Goal: Task Accomplishment & Management: Manage account settings

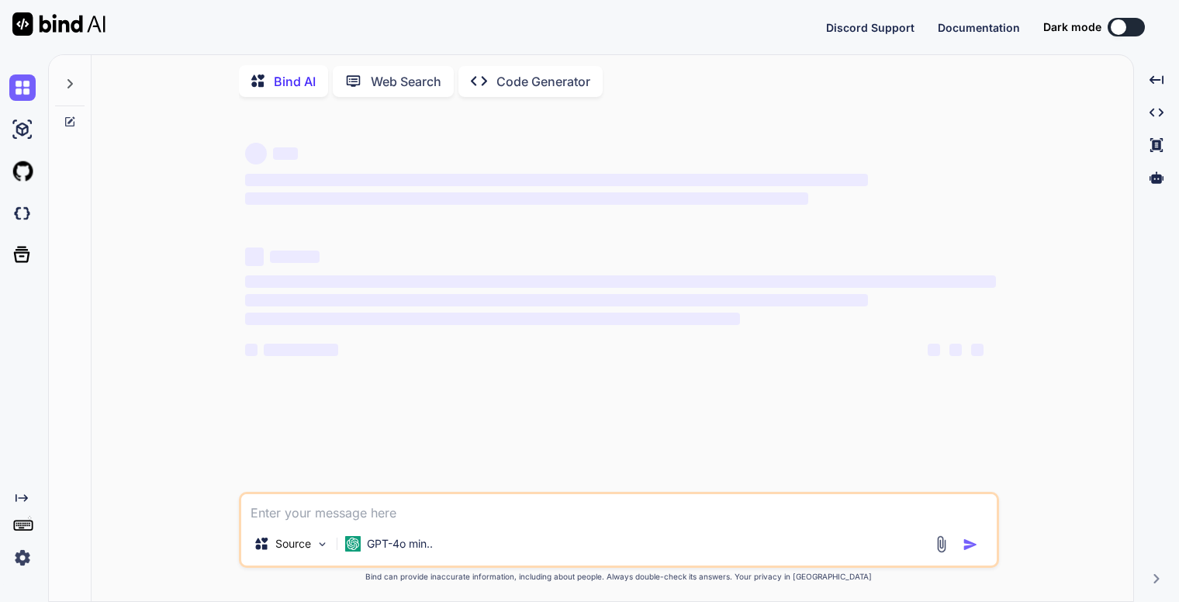
type textarea "x"
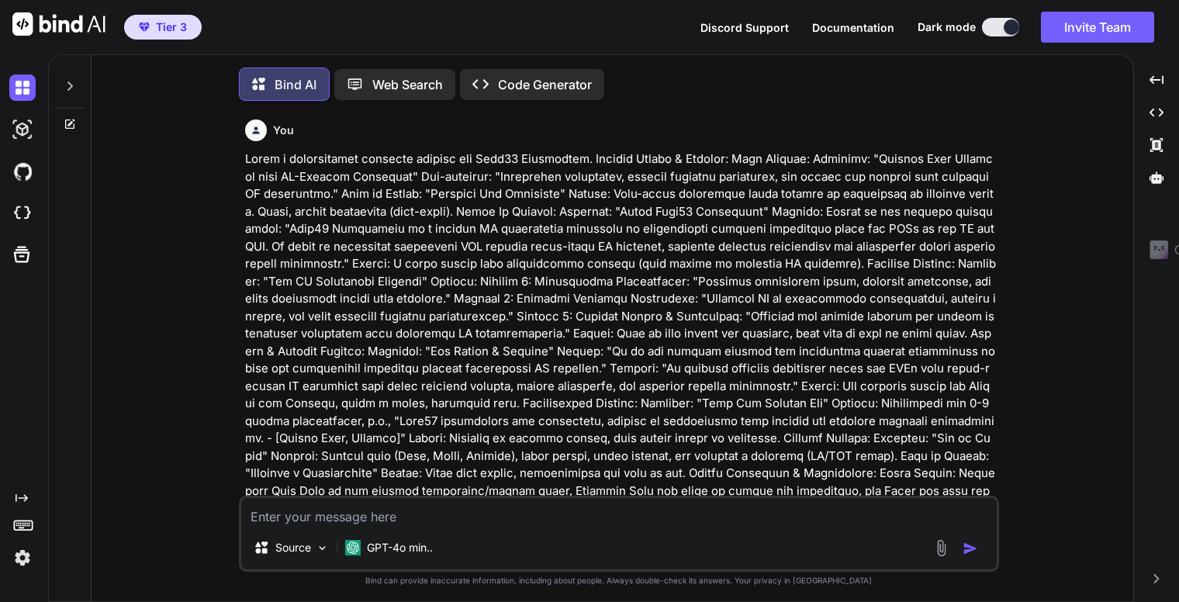
scroll to position [6, 0]
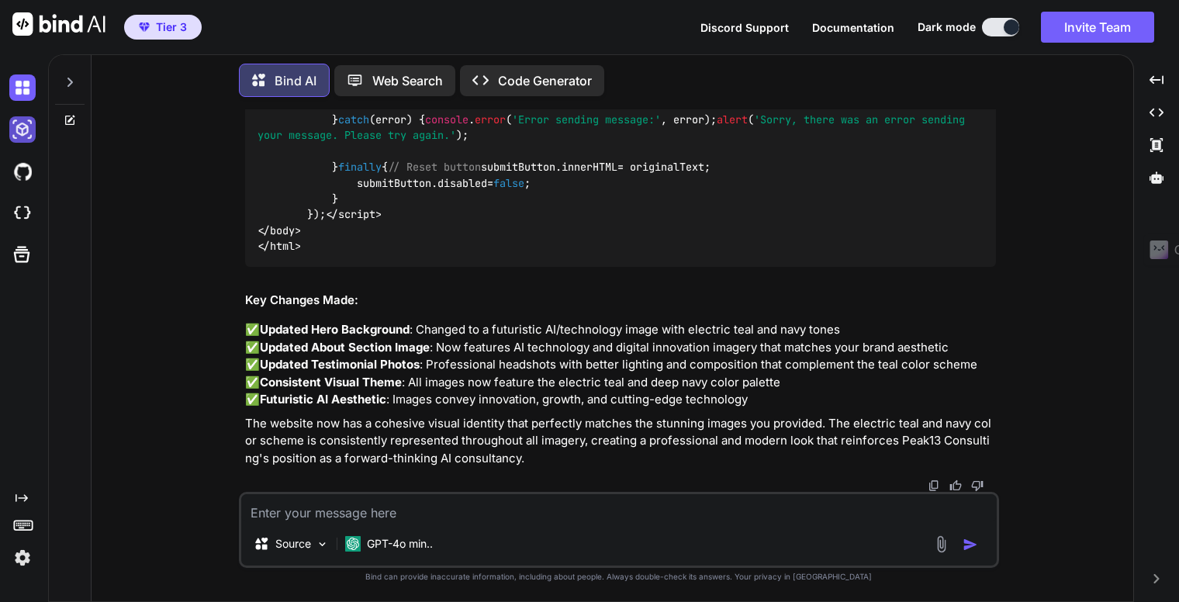
click at [28, 127] on img at bounding box center [22, 129] width 26 height 26
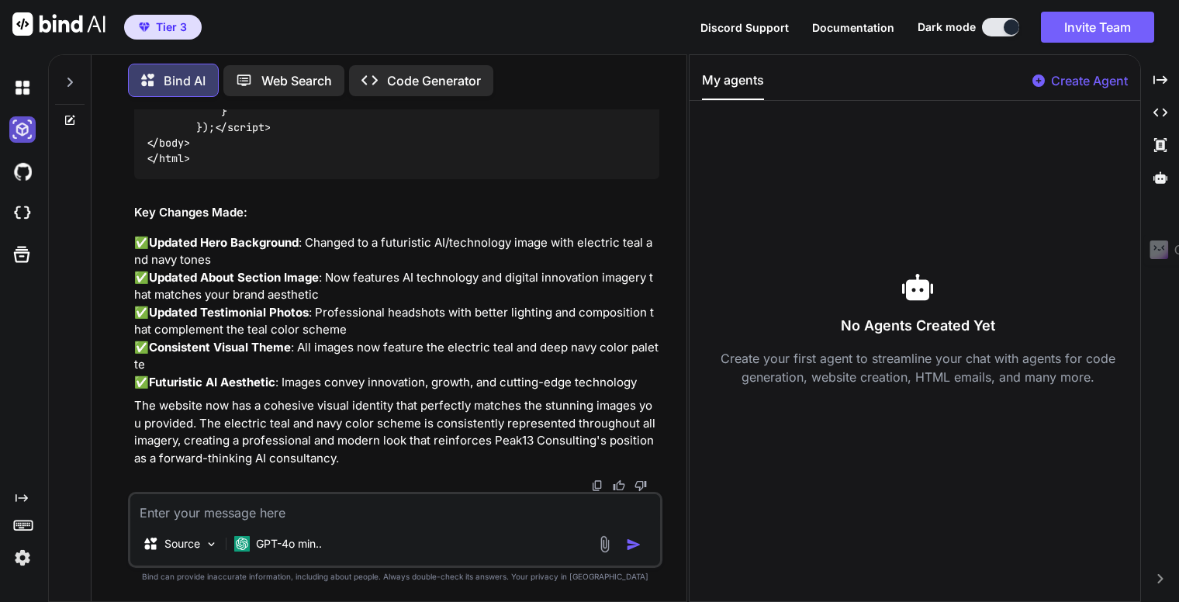
scroll to position [47379, 0]
drag, startPoint x: 28, startPoint y: 127, endPoint x: 32, endPoint y: 115, distance: 13.0
click at [28, 127] on img at bounding box center [22, 129] width 26 height 26
click at [19, 93] on img at bounding box center [22, 87] width 26 height 26
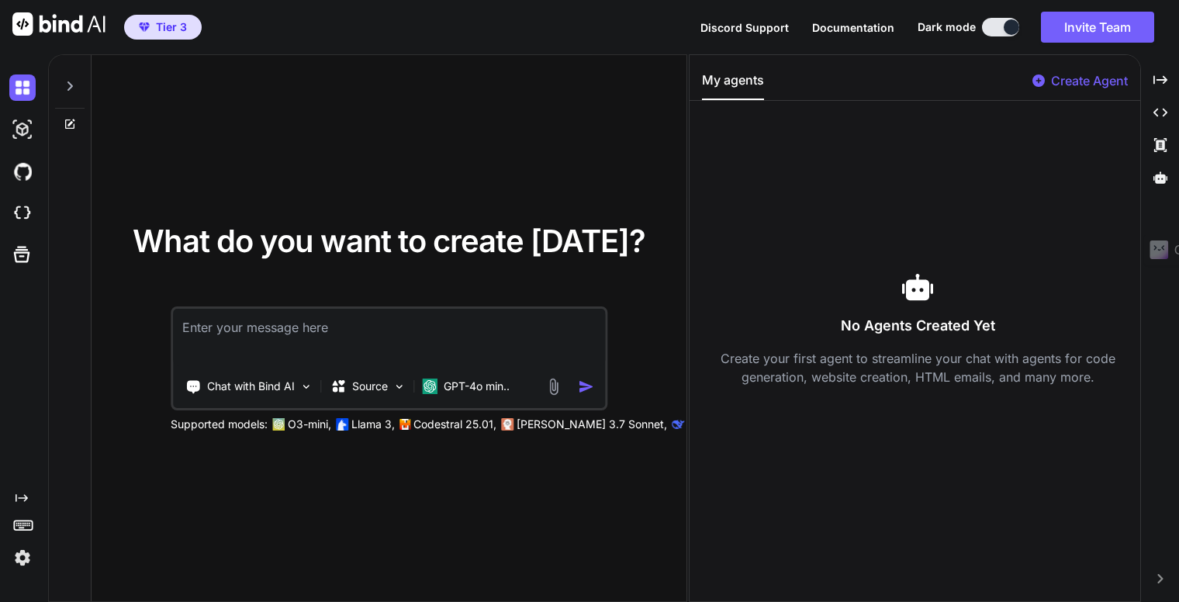
click at [68, 126] on icon at bounding box center [70, 124] width 12 height 12
click at [68, 122] on icon at bounding box center [70, 124] width 12 height 12
click at [73, 89] on div at bounding box center [69, 82] width 29 height 54
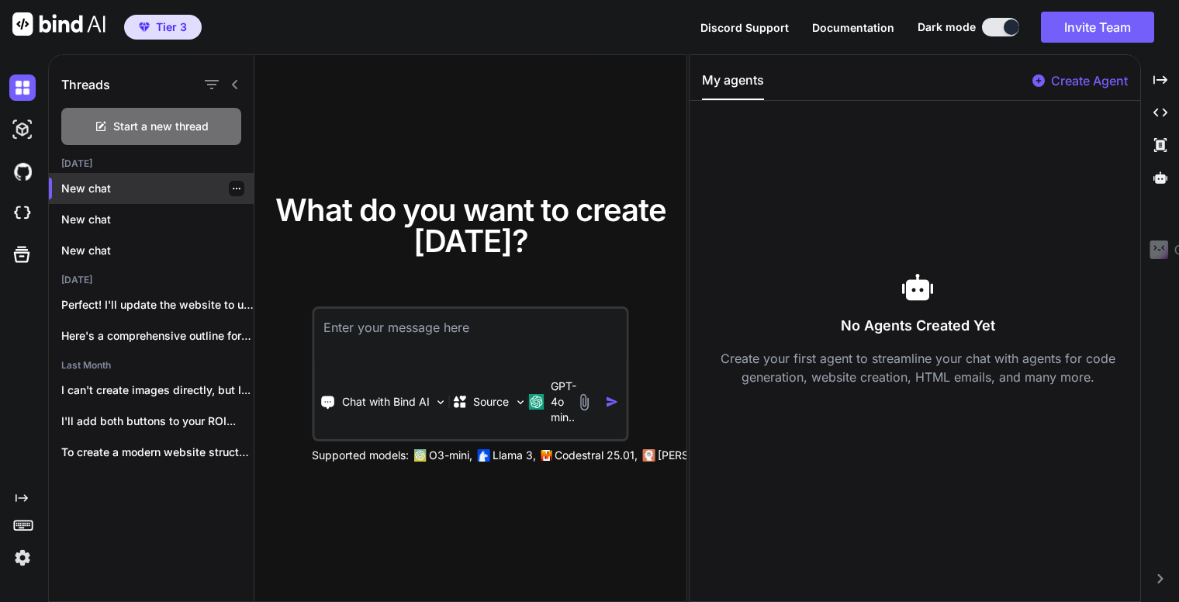
click at [232, 186] on icon "button" at bounding box center [236, 188] width 9 height 9
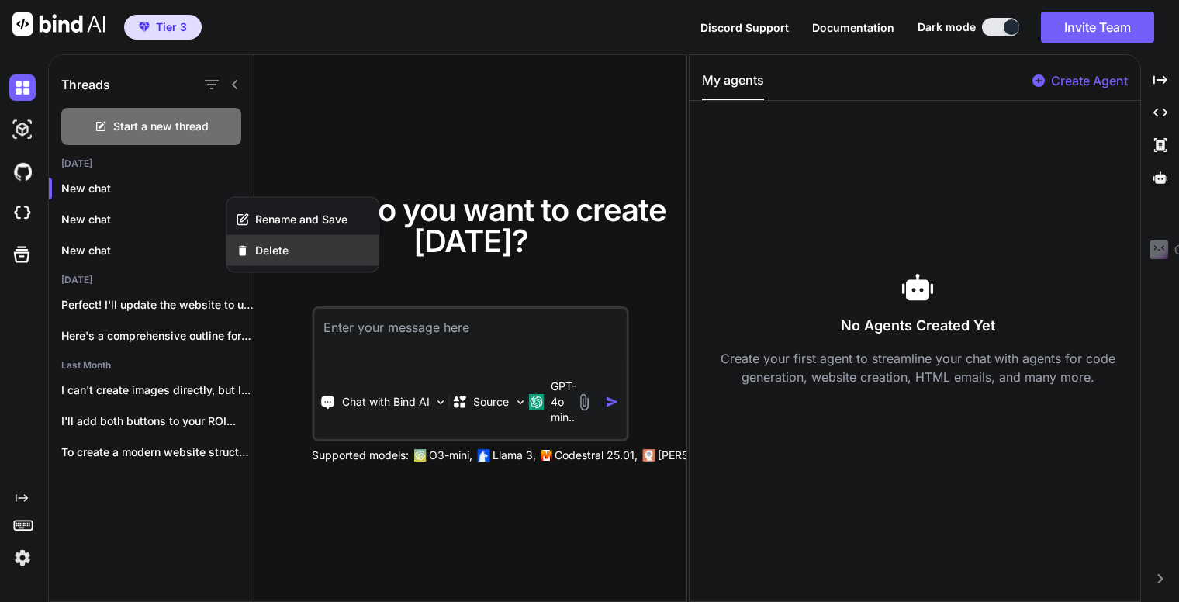
click at [265, 251] on span "Delete" at bounding box center [271, 251] width 33 height 16
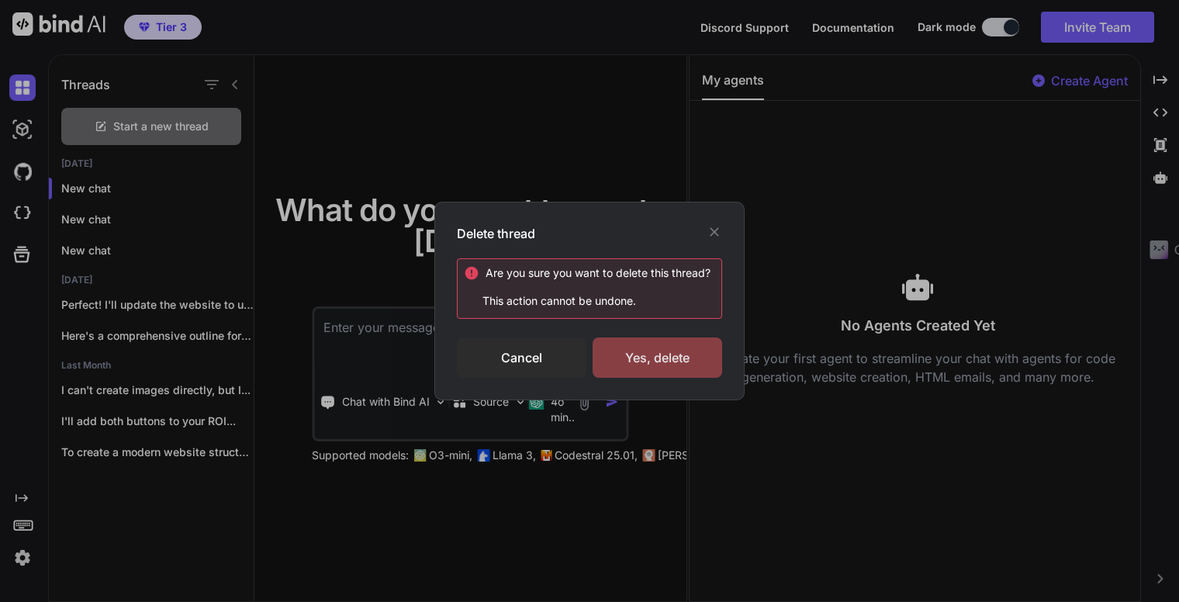
click at [630, 350] on div "Yes, delete" at bounding box center [658, 358] width 130 height 40
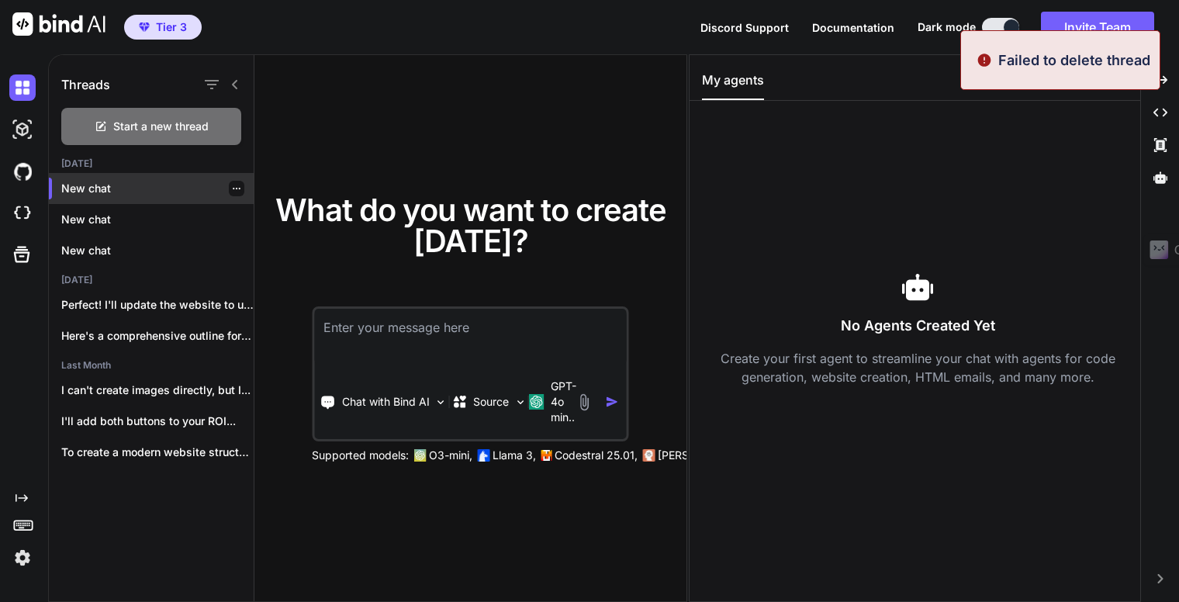
click at [233, 189] on icon "button" at bounding box center [237, 189] width 8 height 2
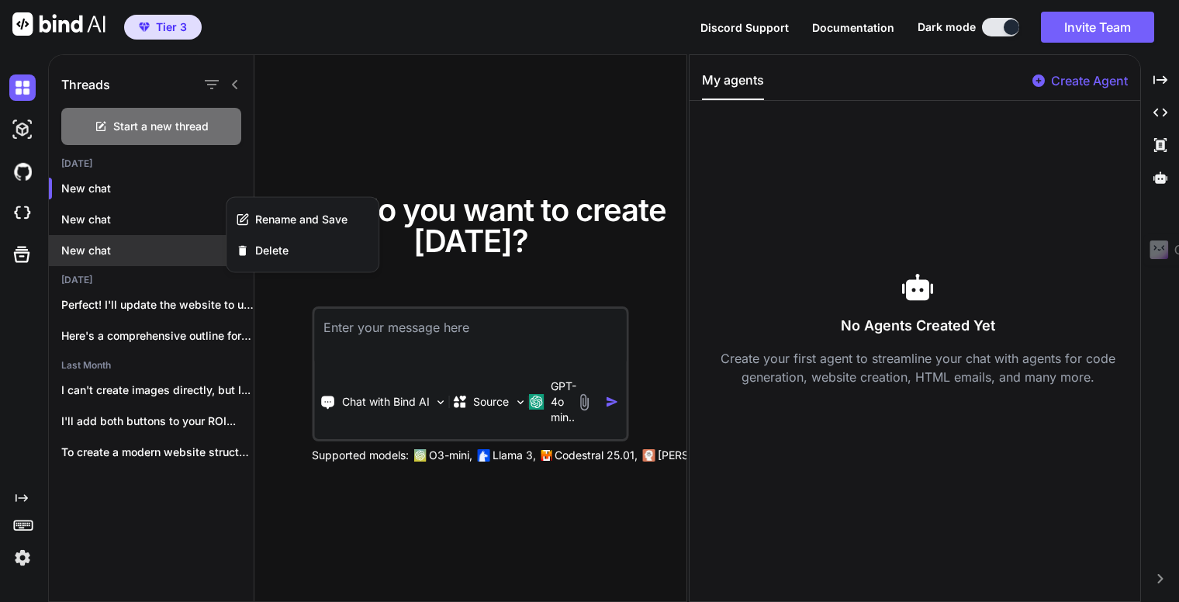
click at [209, 248] on p "New chat" at bounding box center [157, 251] width 192 height 16
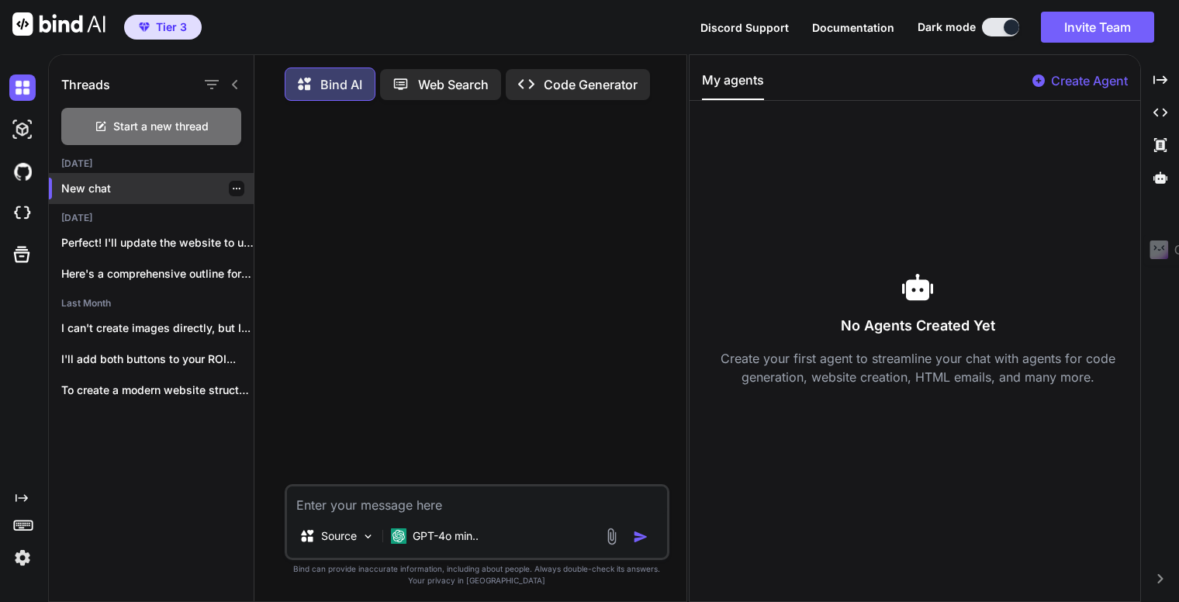
click at [232, 187] on icon "button" at bounding box center [236, 188] width 9 height 9
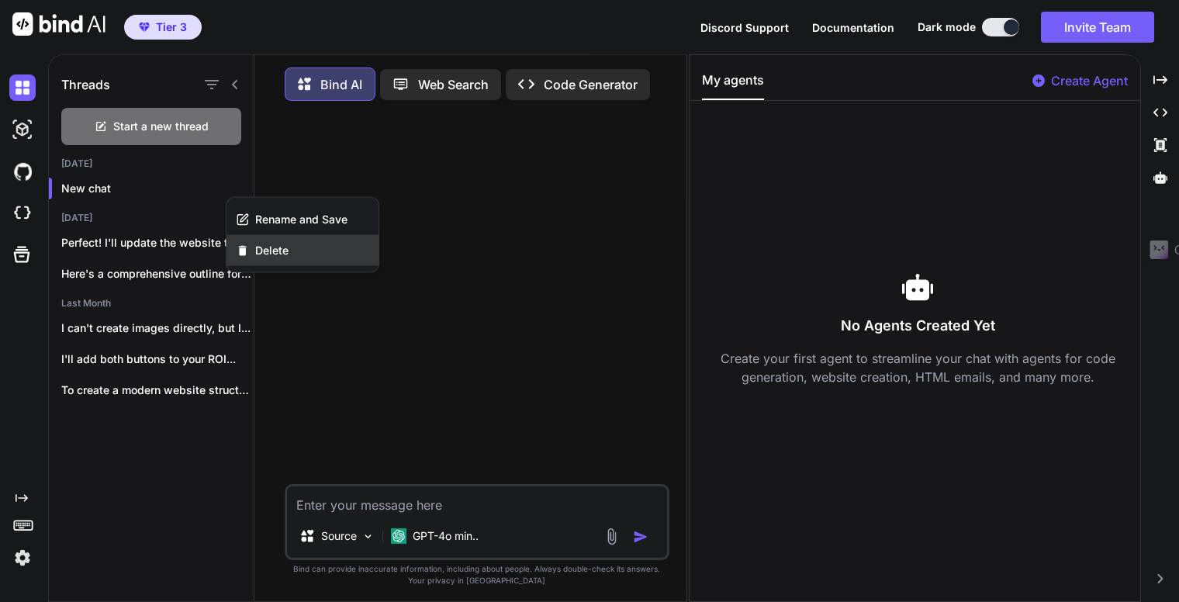
click at [281, 247] on span "Delete" at bounding box center [271, 251] width 33 height 16
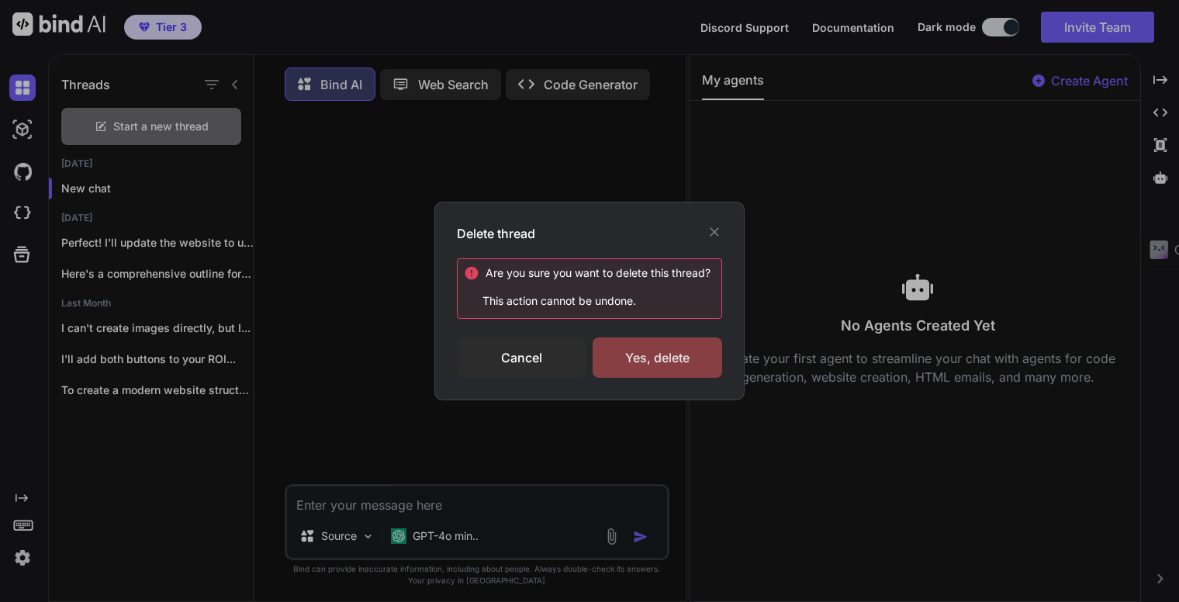
click at [648, 357] on div "Yes, delete" at bounding box center [658, 358] width 130 height 40
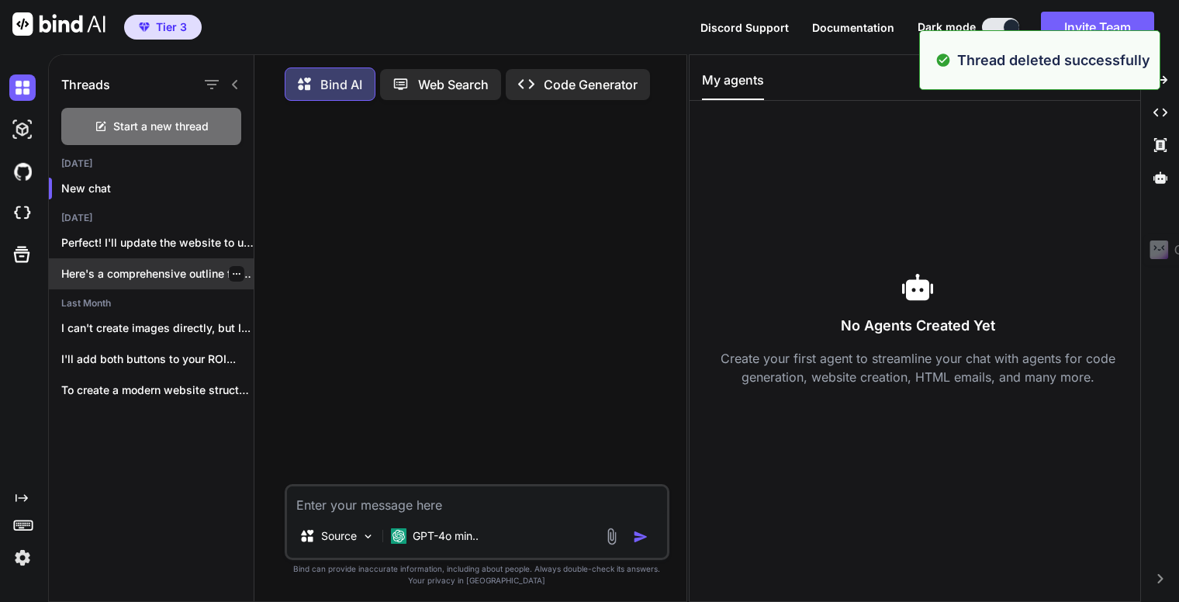
click at [110, 267] on p "Here's a comprehensive outline for building a..." at bounding box center [157, 274] width 192 height 16
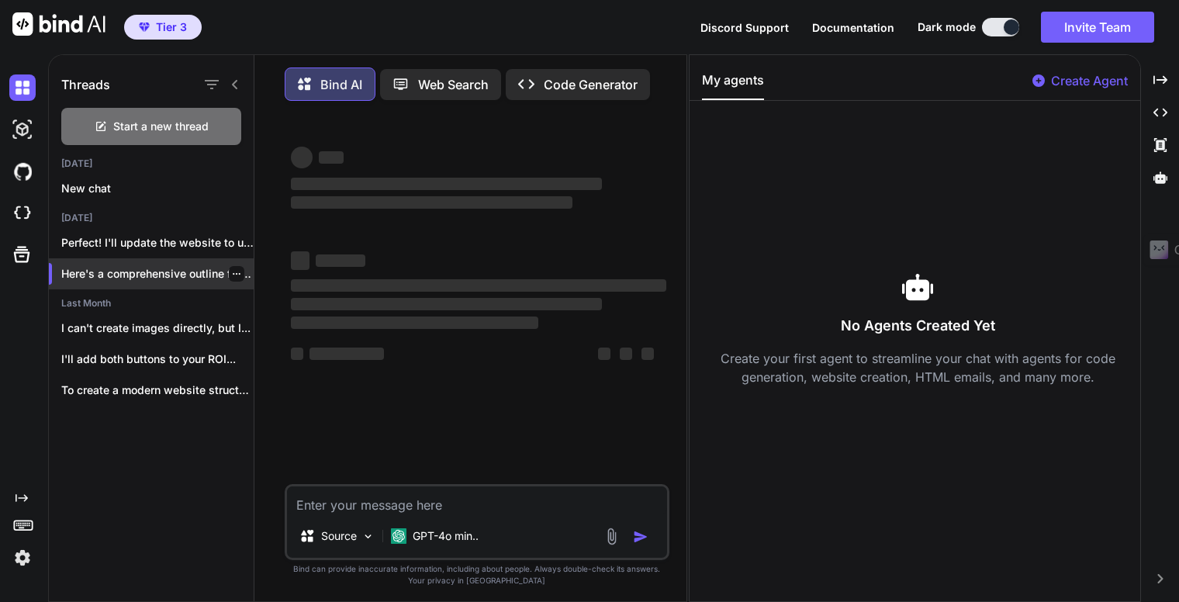
type textarea "x"
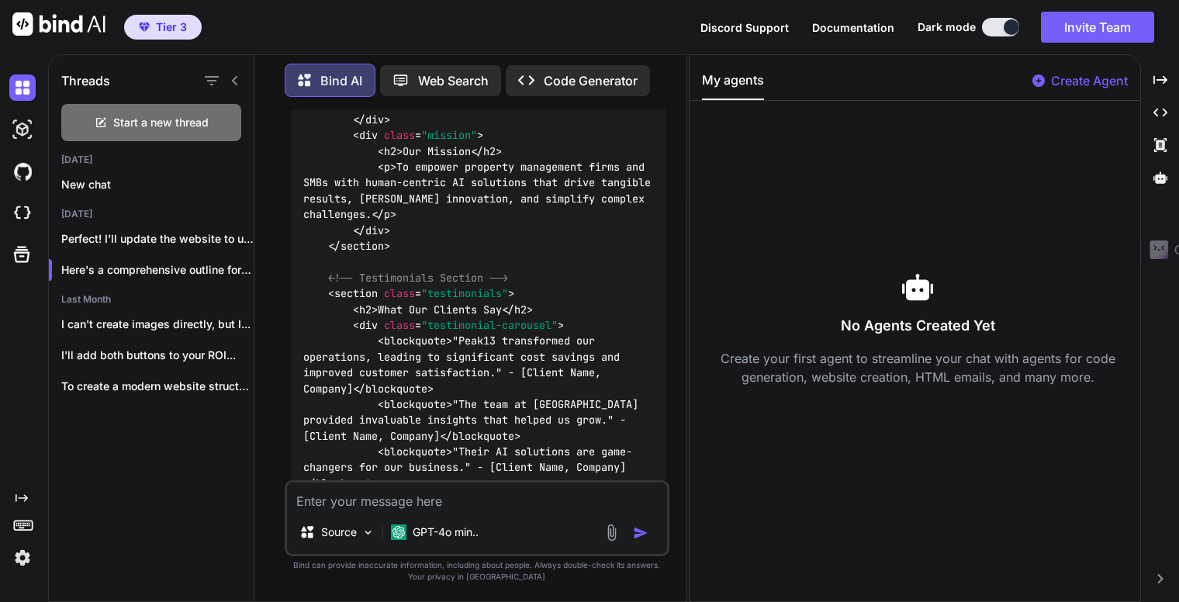
scroll to position [1707, 0]
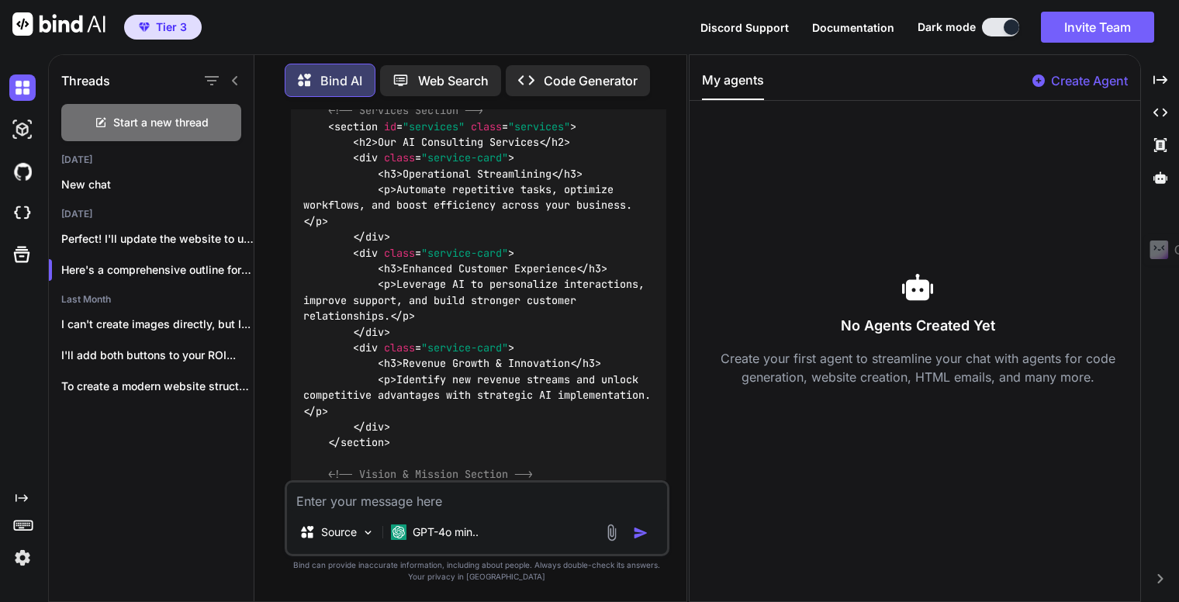
click at [832, 26] on span "Documentation" at bounding box center [853, 27] width 82 height 13
click at [1159, 113] on icon "Created with Pixso." at bounding box center [1161, 113] width 14 height 14
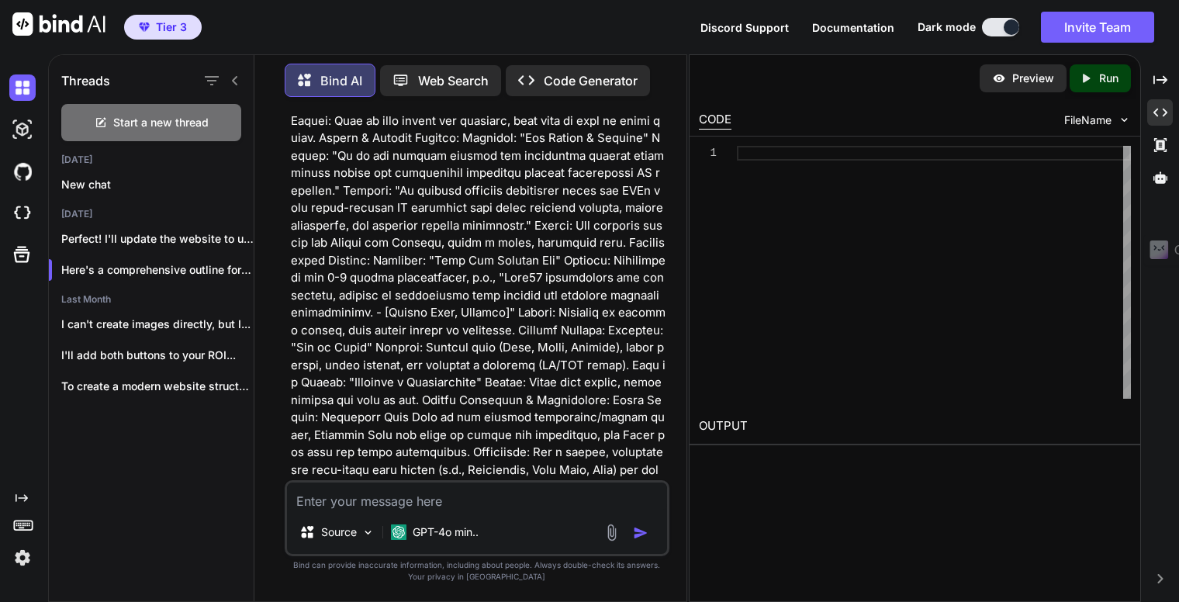
scroll to position [388, 0]
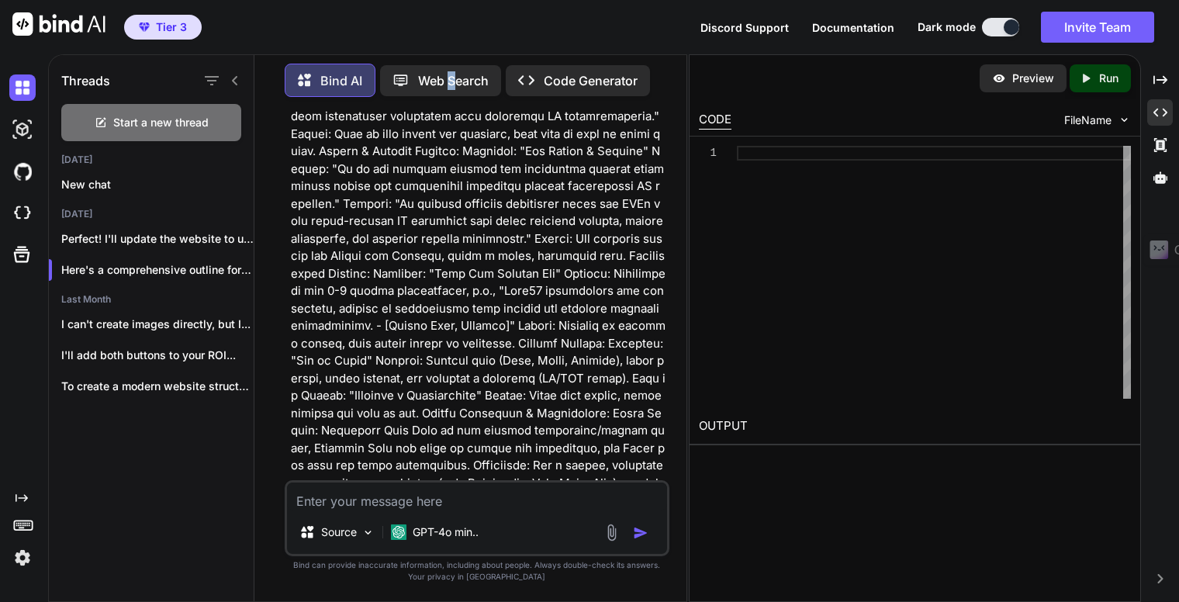
click at [453, 74] on p "Web Search" at bounding box center [453, 80] width 71 height 19
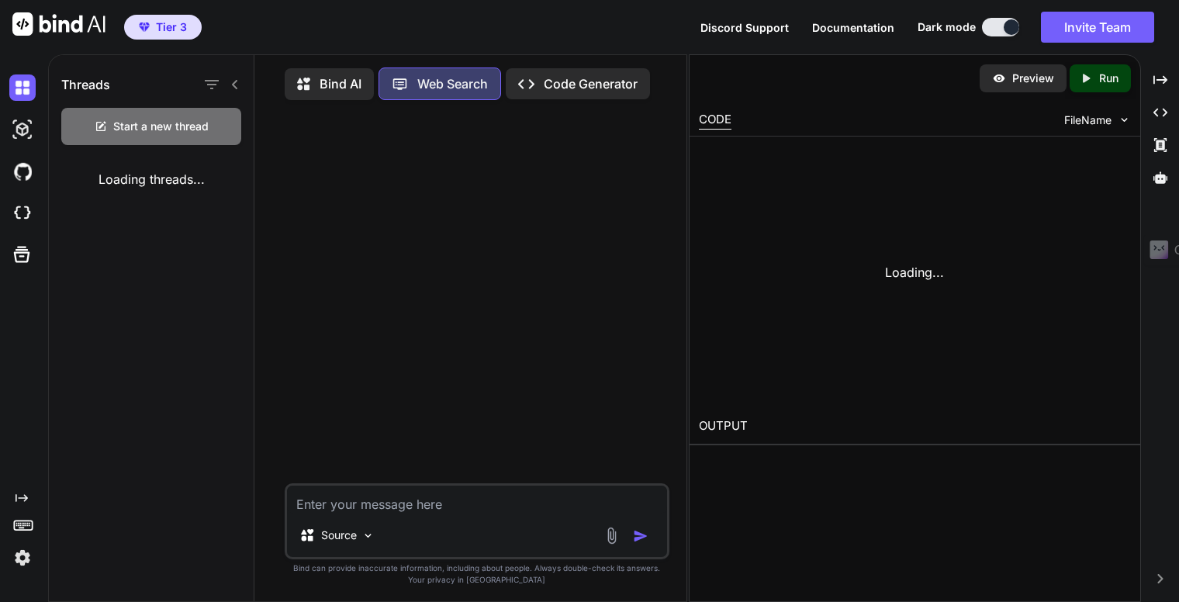
scroll to position [6, 0]
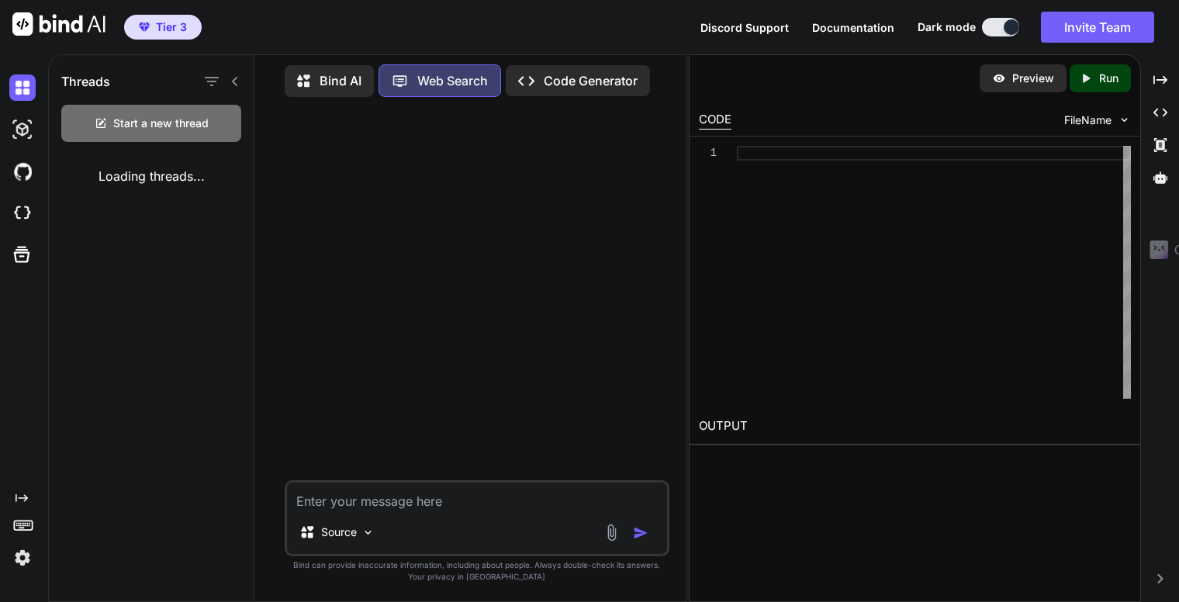
click at [327, 71] on p "Bind AI" at bounding box center [341, 80] width 42 height 19
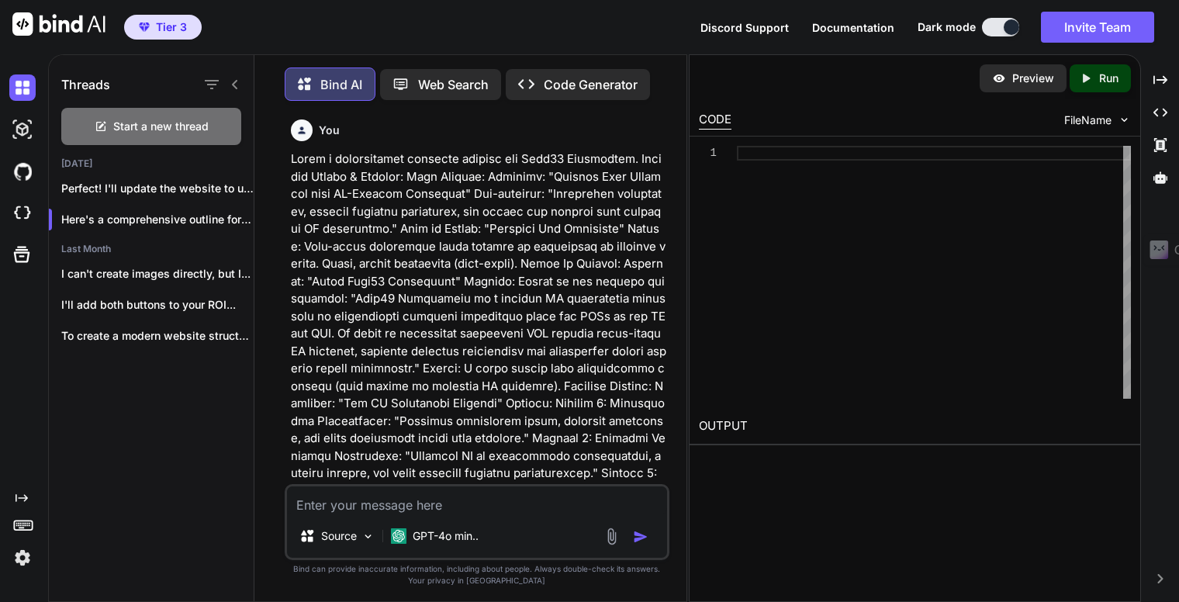
scroll to position [6, 0]
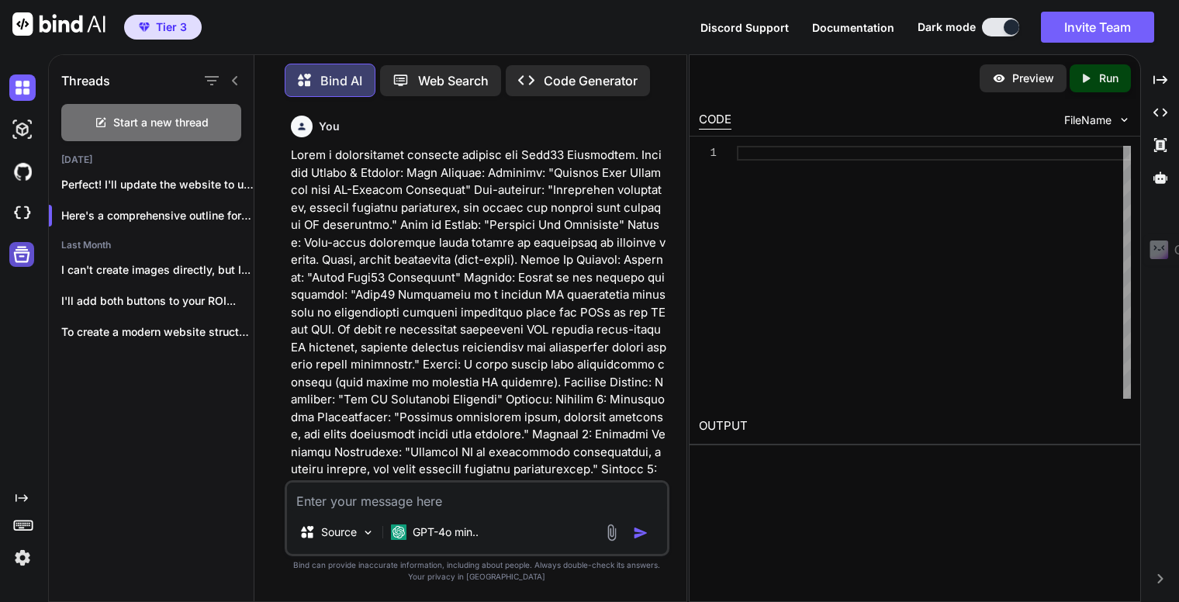
click at [20, 254] on icon at bounding box center [22, 255] width 22 height 22
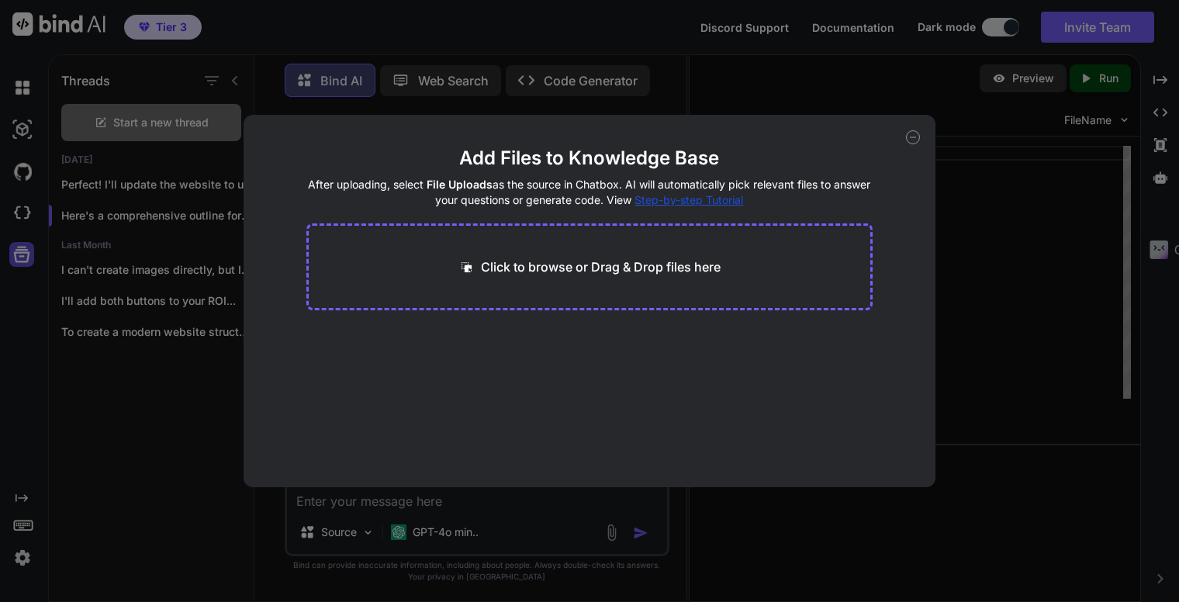
click at [20, 254] on div "Add Files to Knowledge Base After uploading, select File Uploads as the source …" at bounding box center [589, 301] width 1179 height 602
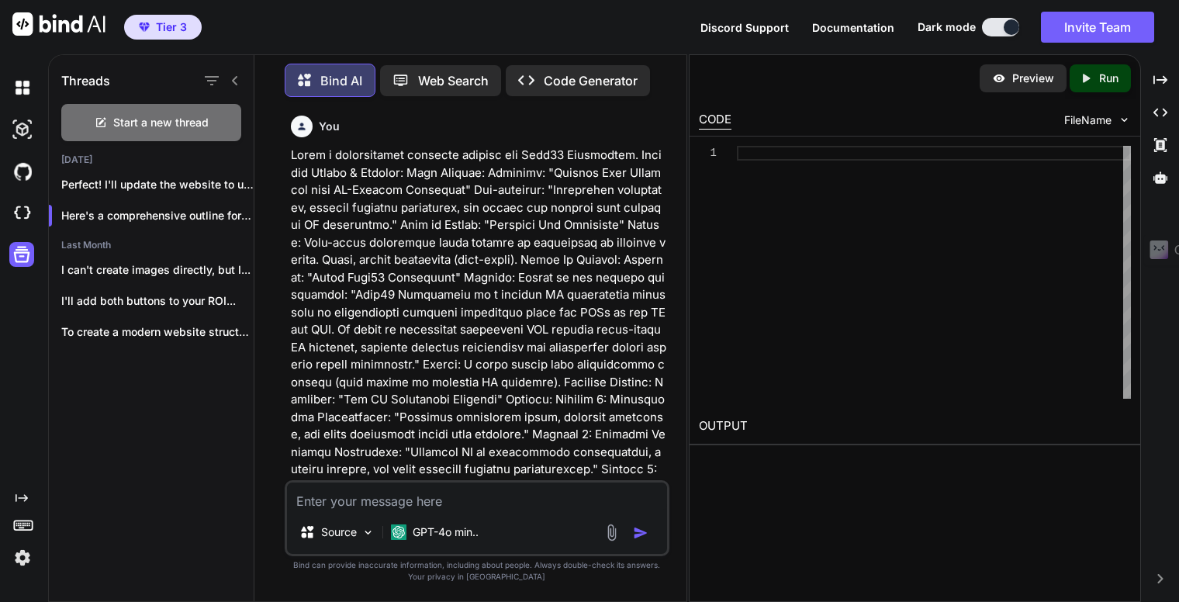
click at [151, 407] on div "Threads Start a new thread [DATE] Perfect! I'll update the website to use... He…" at bounding box center [152, 326] width 206 height 550
click at [161, 400] on div "Threads Start a new thread [DATE] Perfect! I'll update the website to use... He…" at bounding box center [152, 326] width 206 height 550
click at [22, 254] on icon at bounding box center [22, 255] width 22 height 22
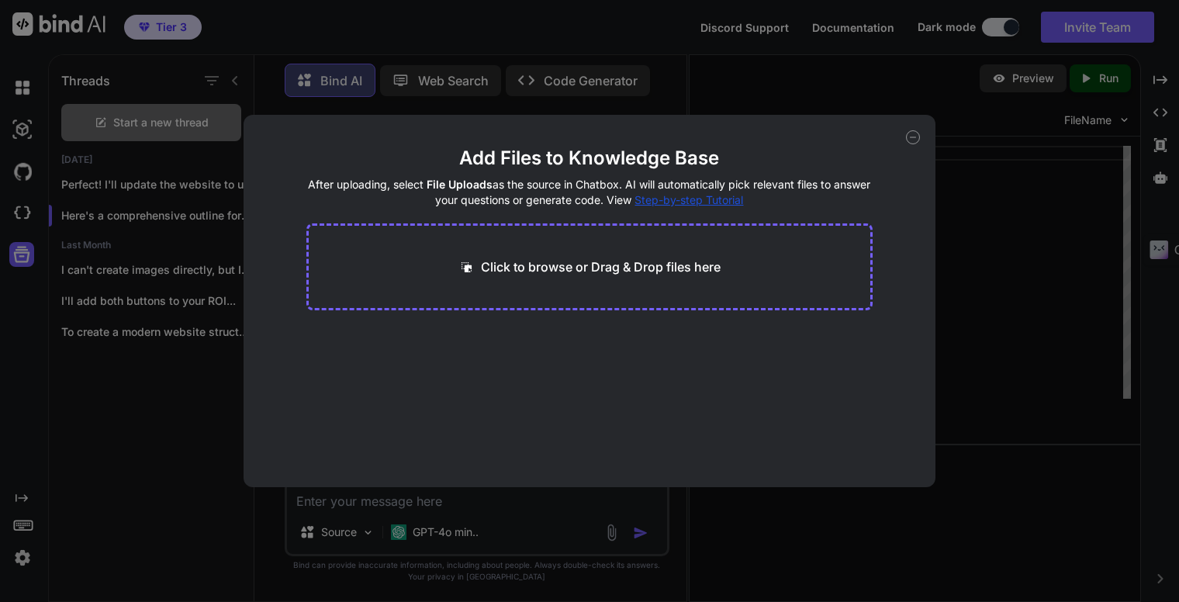
click at [117, 423] on div "Add Files to Knowledge Base After uploading, select File Uploads as the source …" at bounding box center [589, 301] width 1179 height 602
